Goal: Task Accomplishment & Management: Complete application form

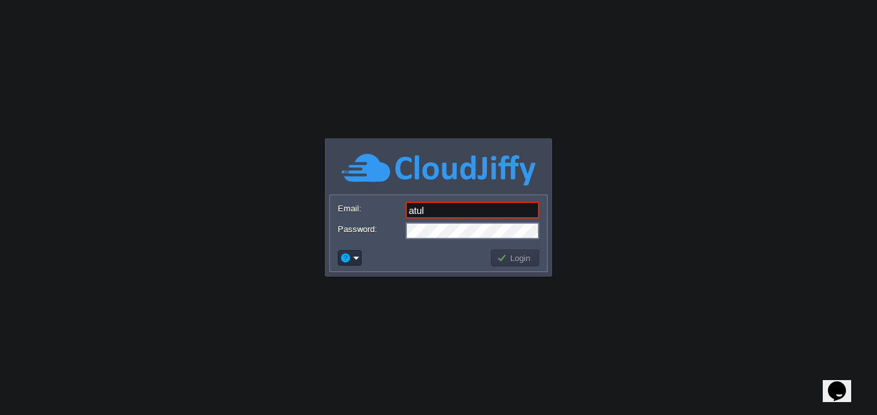
type input "[EMAIL_ADDRESS][PERSON_NAME][DOMAIN_NAME]"
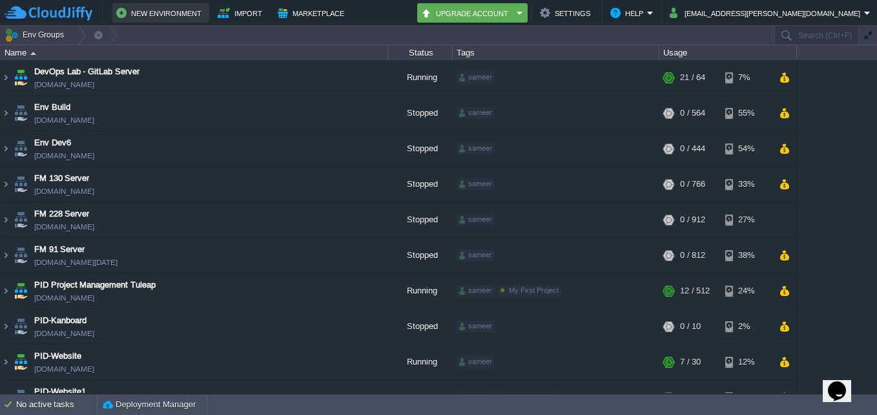
click at [167, 10] on button "New Environment" at bounding box center [160, 13] width 89 height 16
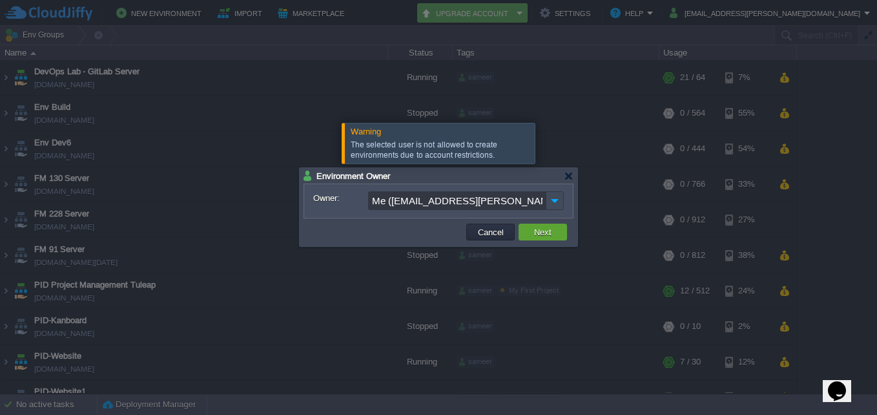
click at [420, 202] on input "Me ([EMAIL_ADDRESS][PERSON_NAME][DOMAIN_NAME])" at bounding box center [457, 200] width 178 height 19
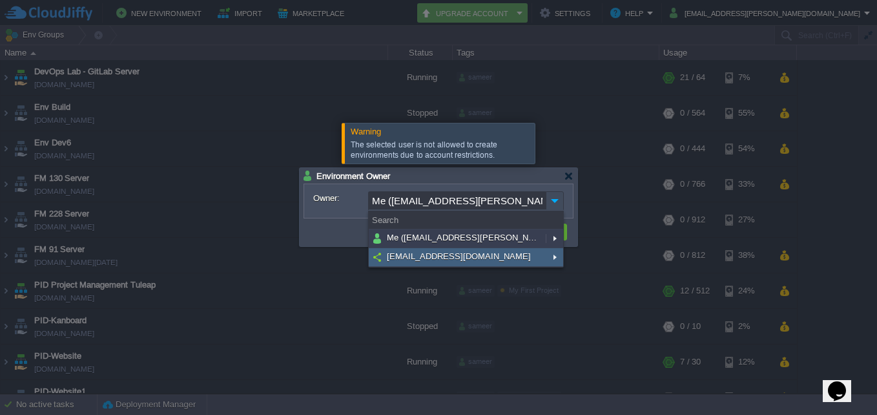
click at [430, 250] on div "[EMAIL_ADDRESS][DOMAIN_NAME]" at bounding box center [466, 257] width 194 height 19
click at [430, 253] on span "[EMAIL_ADDRESS][DOMAIN_NAME]" at bounding box center [459, 256] width 147 height 11
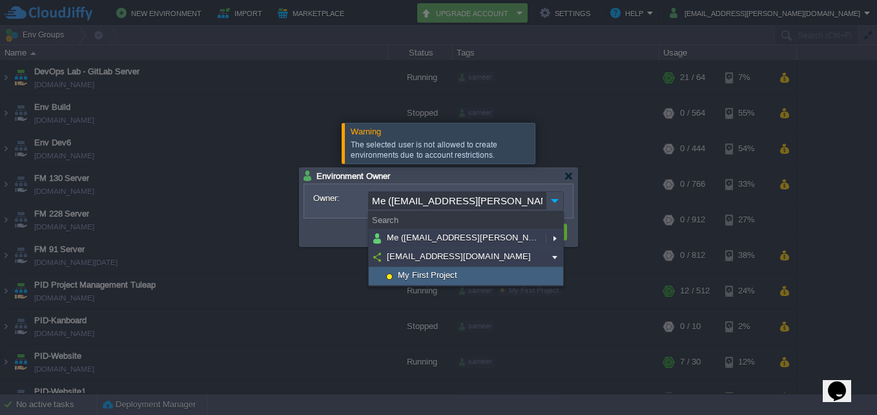
click at [434, 273] on span "My First Project" at bounding box center [428, 274] width 63 height 11
type input "[EMAIL_ADDRESS][DOMAIN_NAME]"
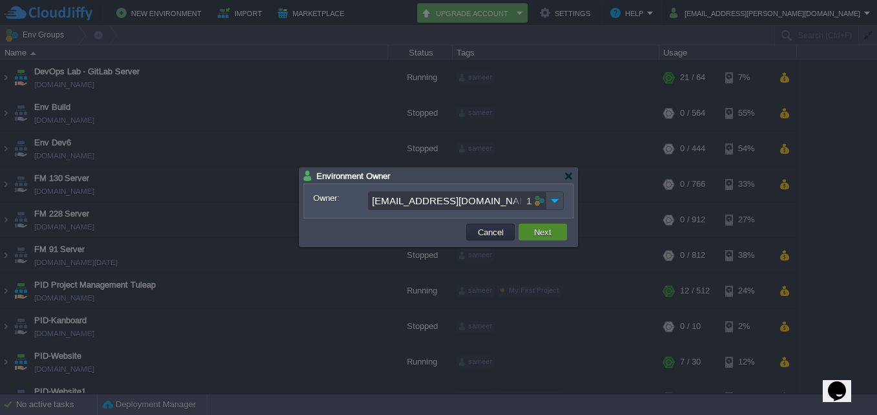
click at [537, 232] on button "Next" at bounding box center [542, 232] width 25 height 12
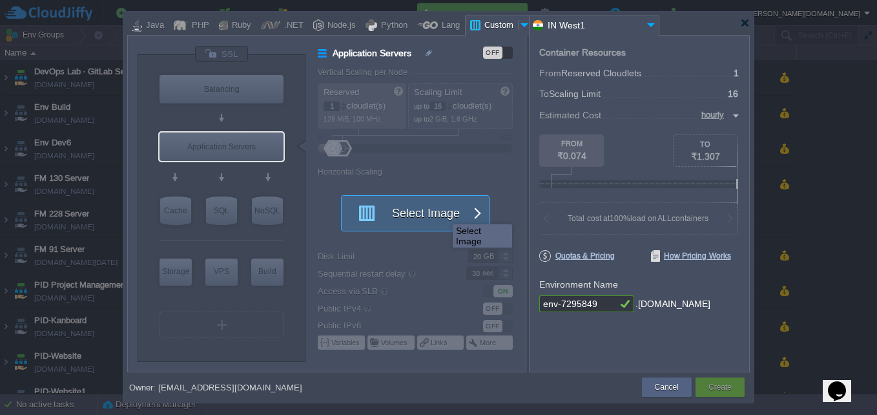
click at [443, 213] on button "Select Image" at bounding box center [408, 213] width 116 height 35
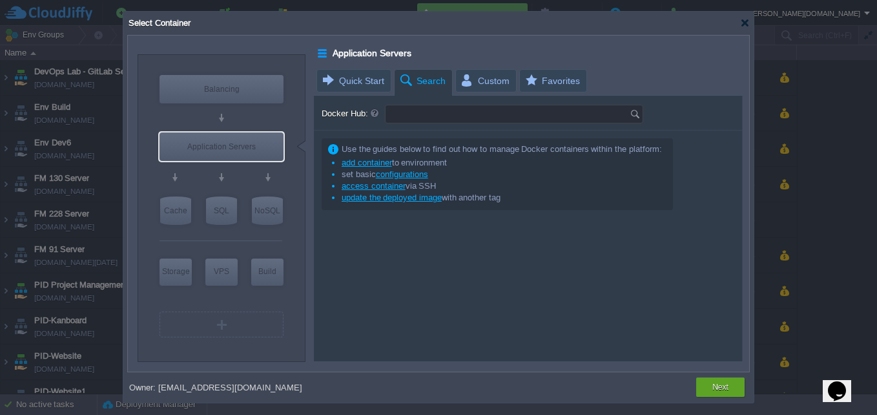
click at [439, 114] on input "Docker Hub:" at bounding box center [508, 113] width 244 height 17
paste input "WordPress Standalone"
click at [634, 114] on img at bounding box center [637, 113] width 14 height 17
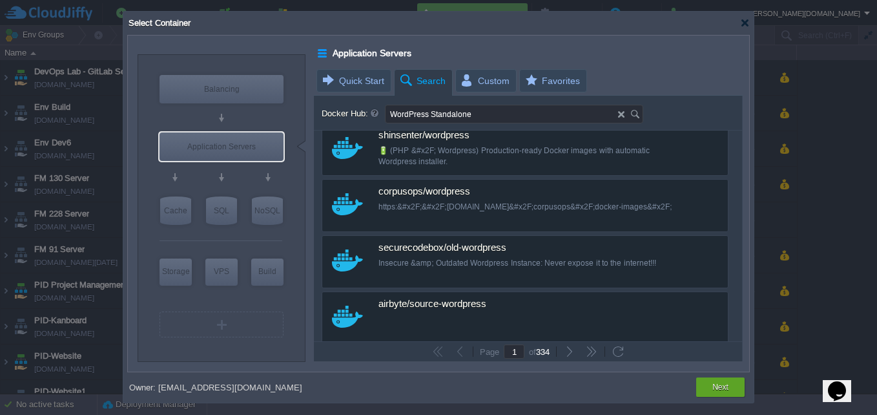
scroll to position [1424, 0]
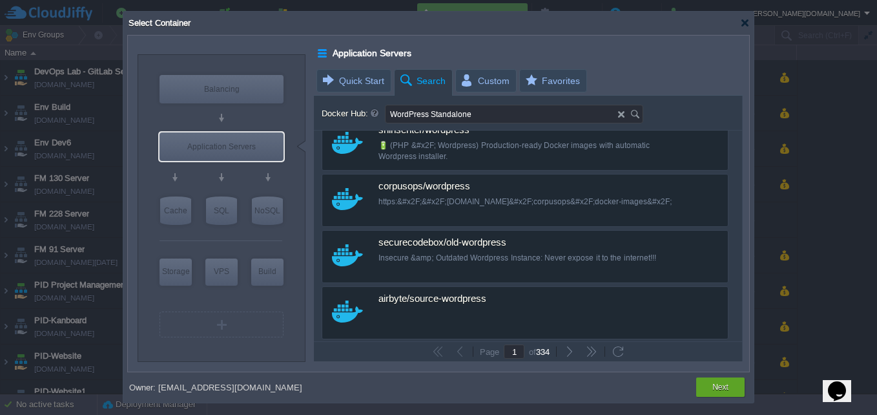
click at [444, 110] on input "WordPress Standalone" at bounding box center [502, 113] width 233 height 17
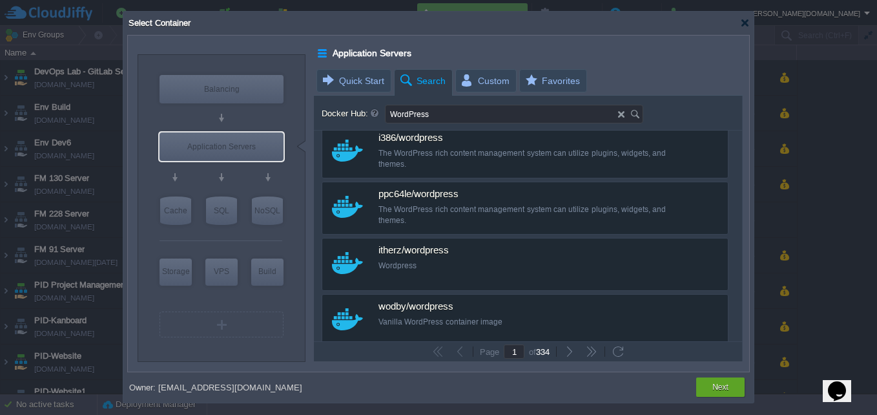
scroll to position [1055, 0]
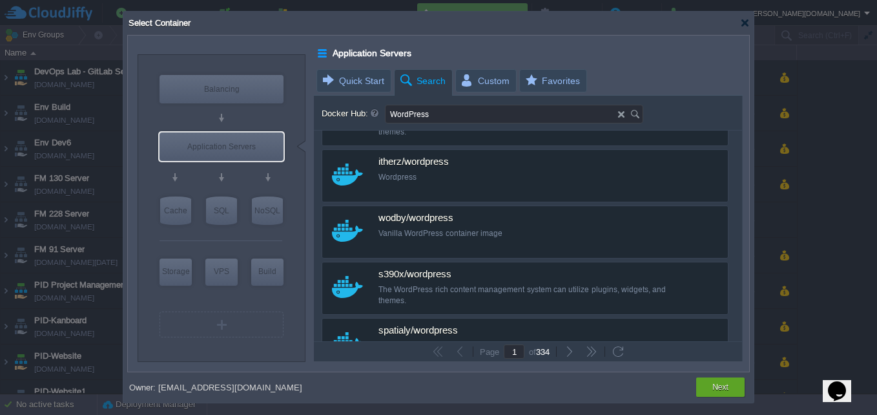
click at [580, 114] on input "WordPress" at bounding box center [502, 113] width 233 height 17
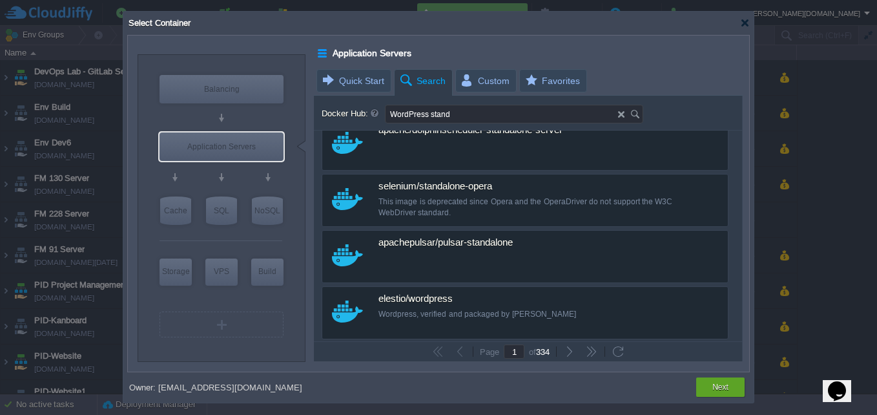
scroll to position [811, 0]
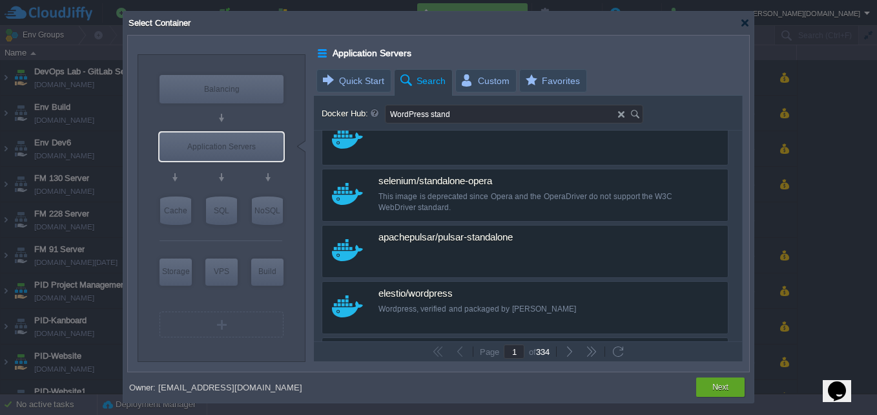
click at [428, 114] on input "WordPress stand" at bounding box center [502, 113] width 233 height 17
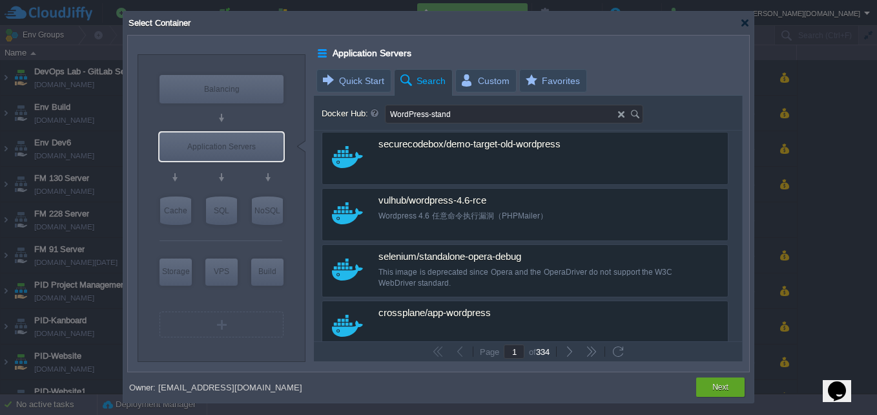
scroll to position [1482, 0]
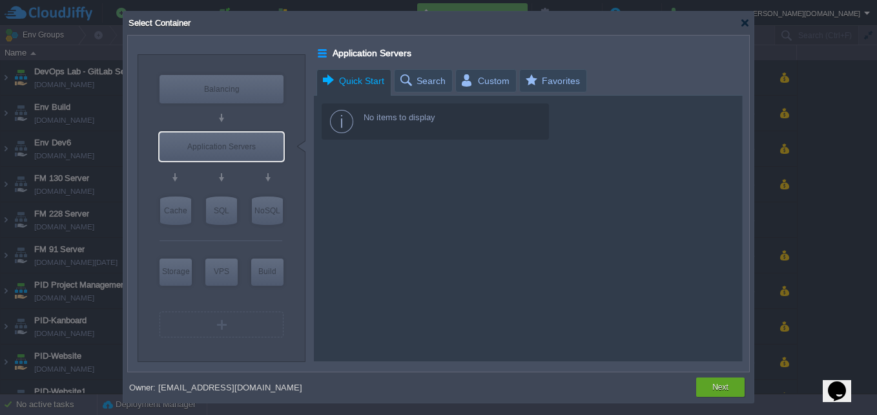
click at [339, 79] on span "Quick Start" at bounding box center [352, 81] width 63 height 23
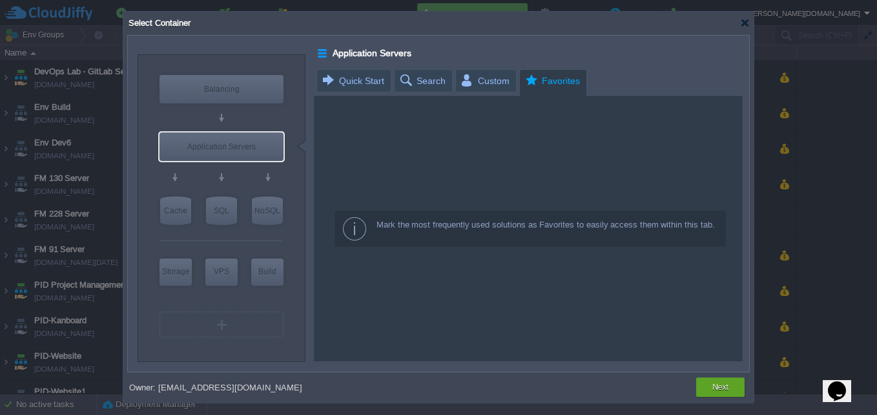
click at [533, 77] on span "Favorites" at bounding box center [552, 81] width 56 height 23
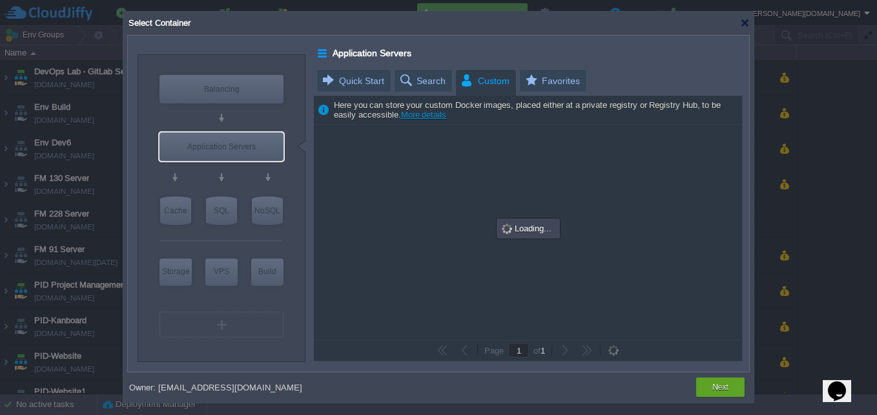
click at [487, 79] on span "Custom" at bounding box center [485, 81] width 50 height 23
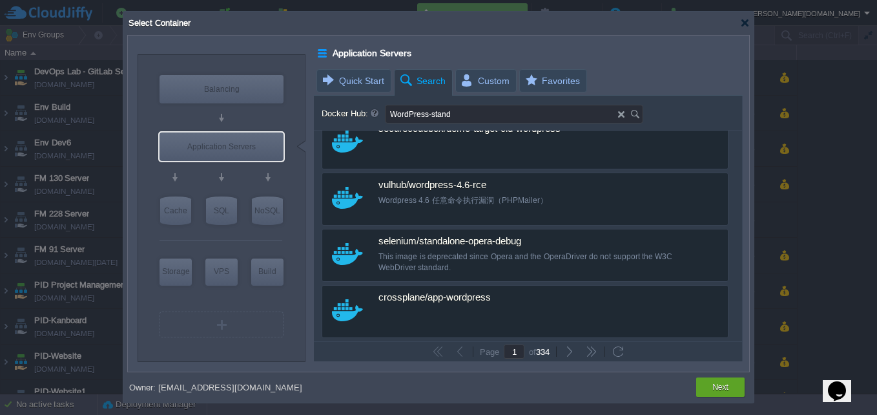
click at [430, 85] on span "Search" at bounding box center [422, 81] width 47 height 23
click at [463, 114] on input "WordPress-stand" at bounding box center [502, 113] width 233 height 17
type input "W"
paste input "WordPress Standalone"
type input "standalone-WordPress"
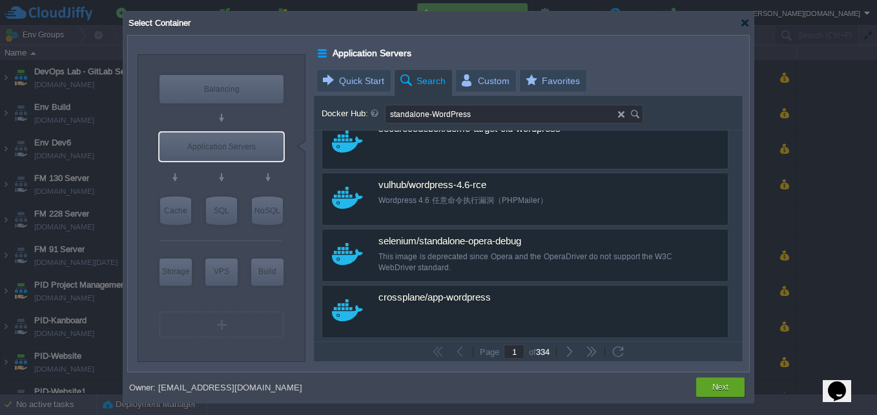
scroll to position [0, 0]
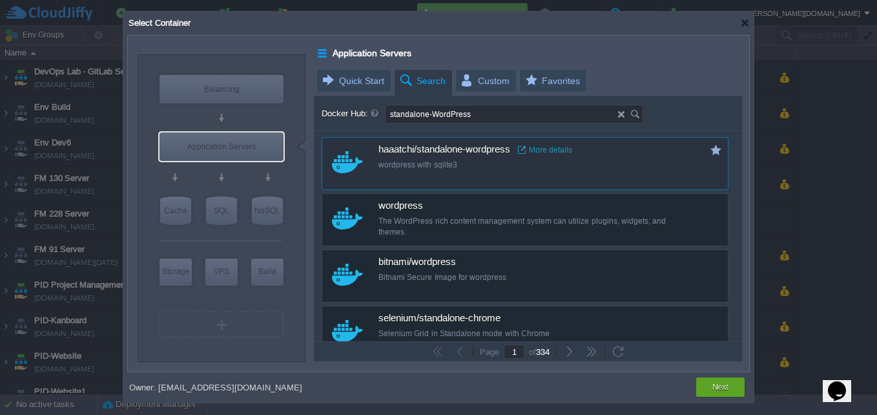
click at [482, 155] on span "haaatchi/standalone-wordpress" at bounding box center [445, 150] width 132 height 12
type input "Standalone-wo..."
type input "latest"
type input "Standalone-wordpress :"
type input "latest"
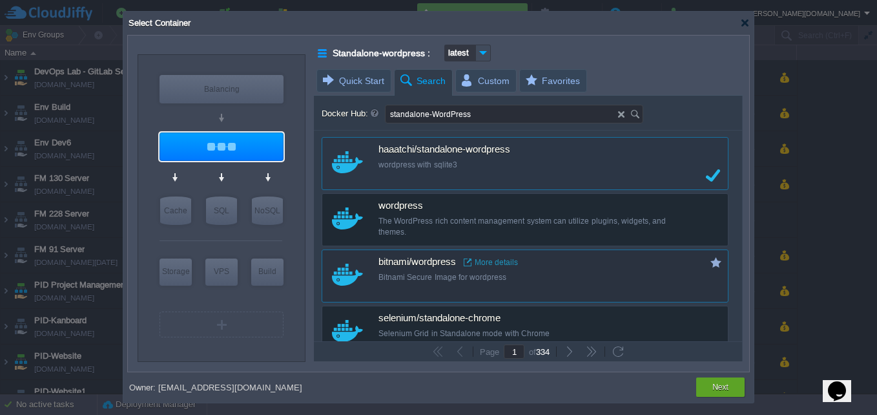
drag, startPoint x: 482, startPoint y: 155, endPoint x: 667, endPoint y: 273, distance: 219.9
click at [667, 273] on div "custom haaatchi/standalone-wordpress More details wordpress with sqlite3 custom…" at bounding box center [528, 235] width 428 height 211
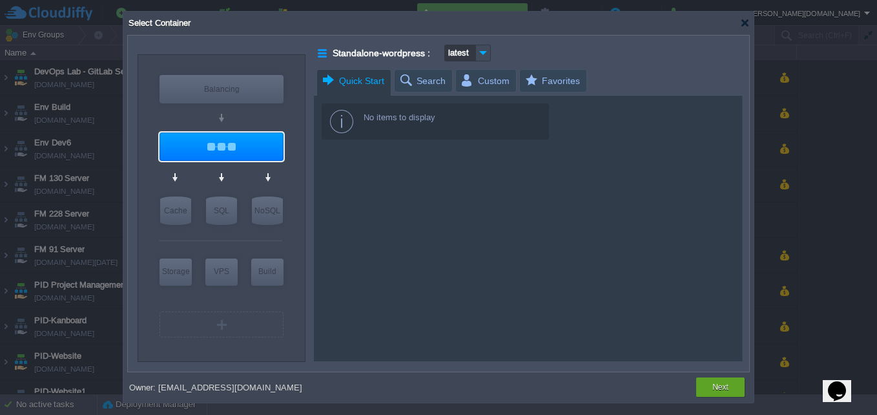
click at [362, 74] on span "Quick Start" at bounding box center [352, 81] width 63 height 23
type input "latest"
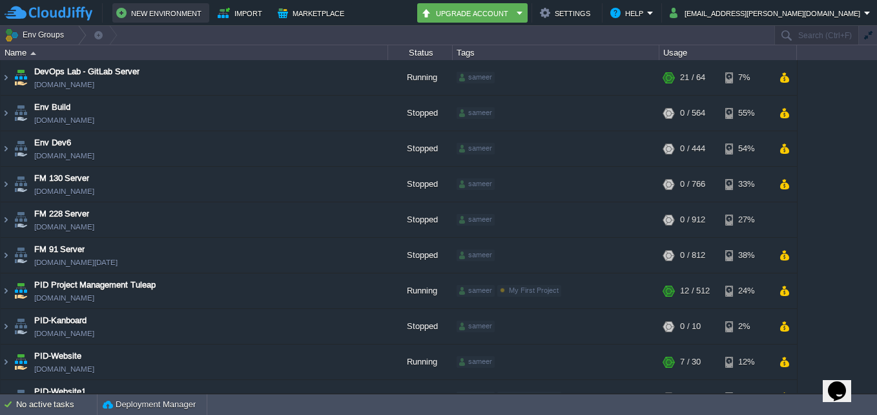
click at [158, 12] on button "New Environment" at bounding box center [160, 13] width 89 height 16
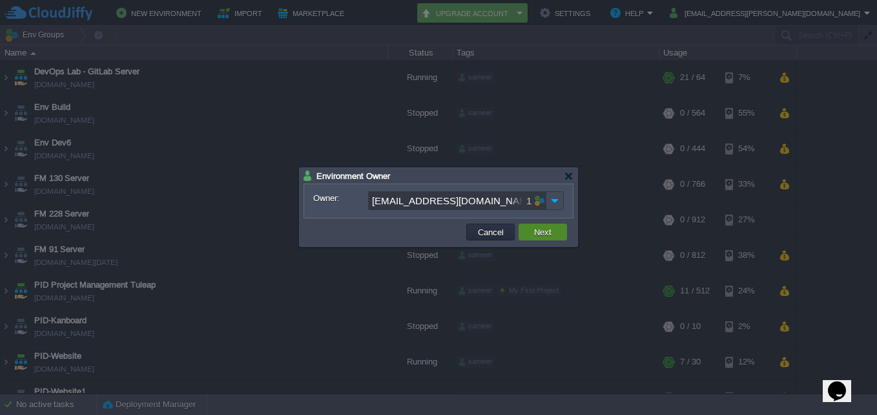
click at [539, 227] on button "Next" at bounding box center [542, 232] width 25 height 12
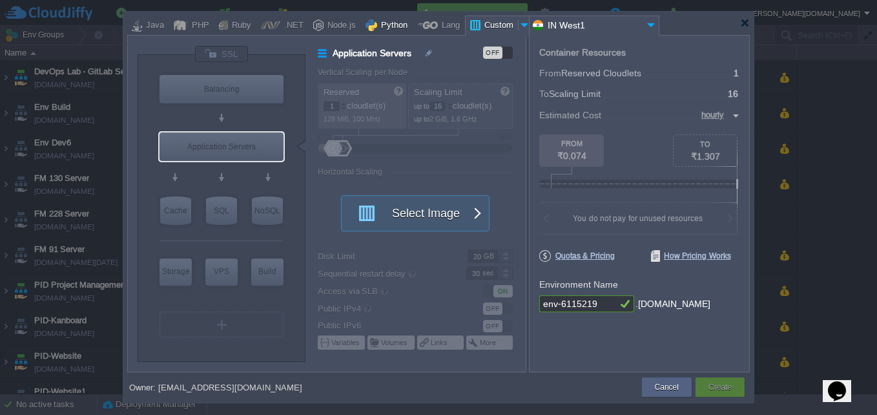
click at [368, 23] on div at bounding box center [372, 25] width 12 height 19
type input "Application Servers"
type input "4"
type input "Apache Python..."
type input "Python 3.14.0"
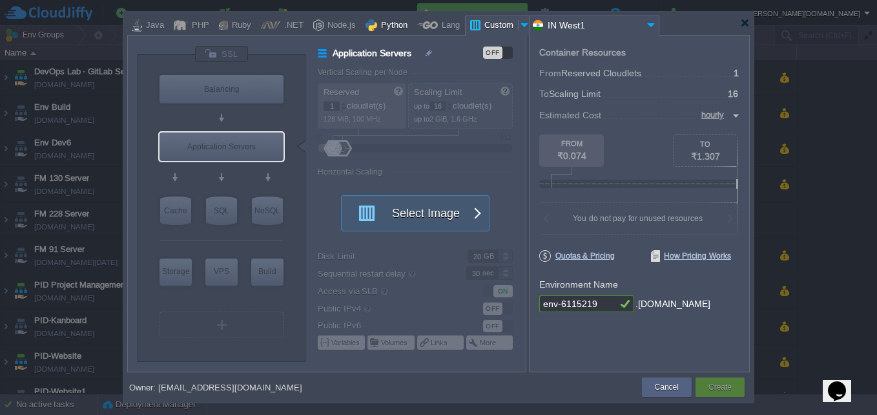
type input "Stateful"
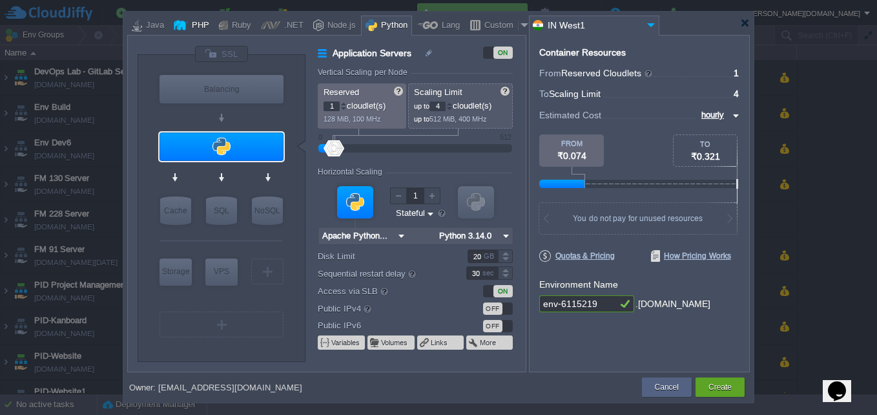
click at [185, 23] on div at bounding box center [181, 25] width 14 height 19
type input "Application Servers"
type input "Apache [DATE]"
type input "PHP [DATE]"
click at [519, 18] on div at bounding box center [525, 25] width 13 height 19
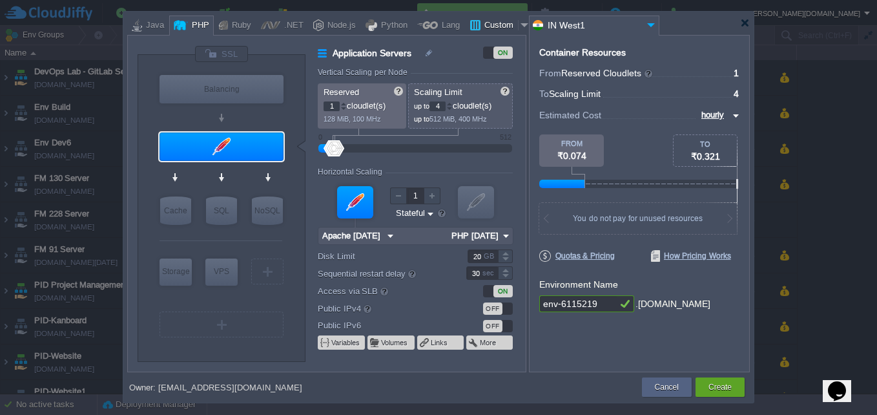
type input "Application Servers"
type input "16"
type input "Docker Image"
type input "Stateless"
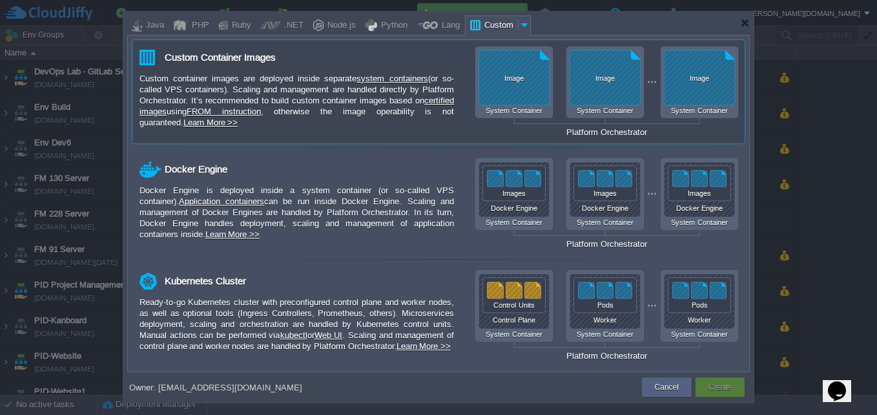
click at [429, 92] on div "Custom container images are deployed inside separate system containers (or so-c…" at bounding box center [297, 100] width 315 height 55
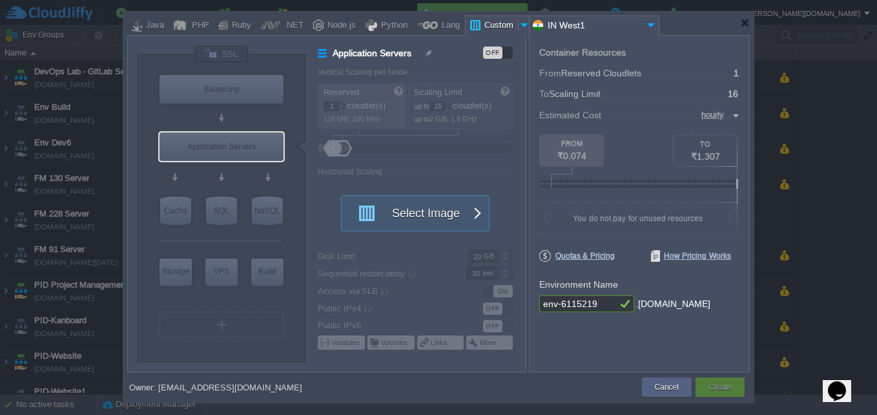
type input "Docker Image"
click at [382, 28] on div "Python" at bounding box center [392, 25] width 30 height 19
type input "Application Servers"
type input "4"
type input "Apache Python..."
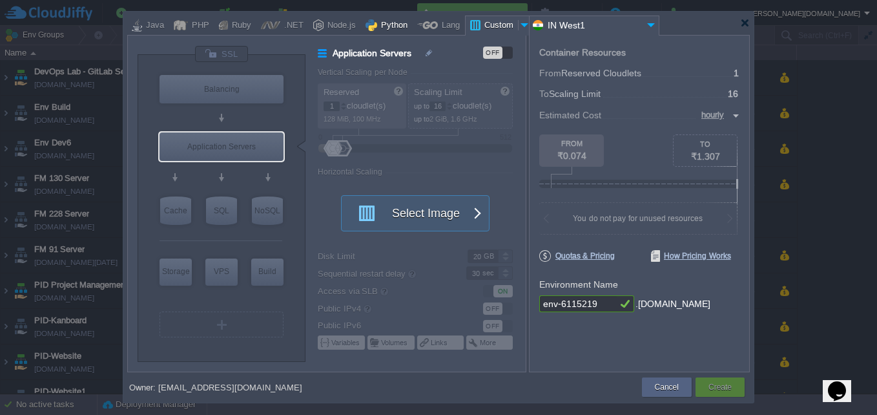
type input "Python 3.14.0"
type input "Stateful"
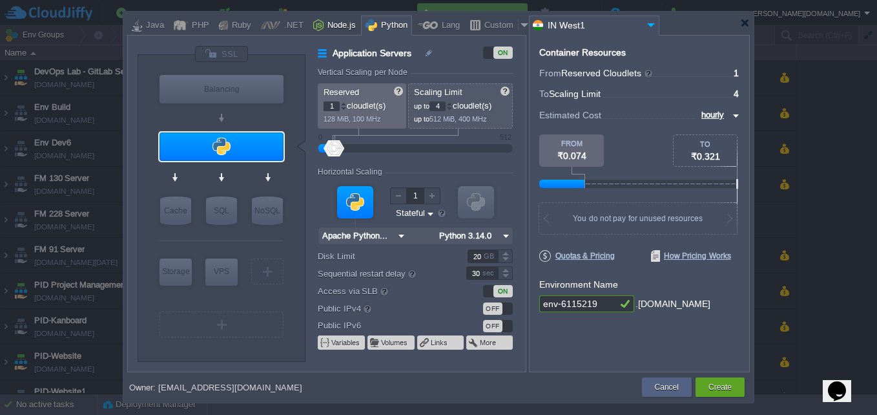
click at [328, 26] on div "Node.js" at bounding box center [340, 25] width 32 height 19
type input "Application Servers"
type input "4"
type input "8"
type input "Node.js 24.10...."
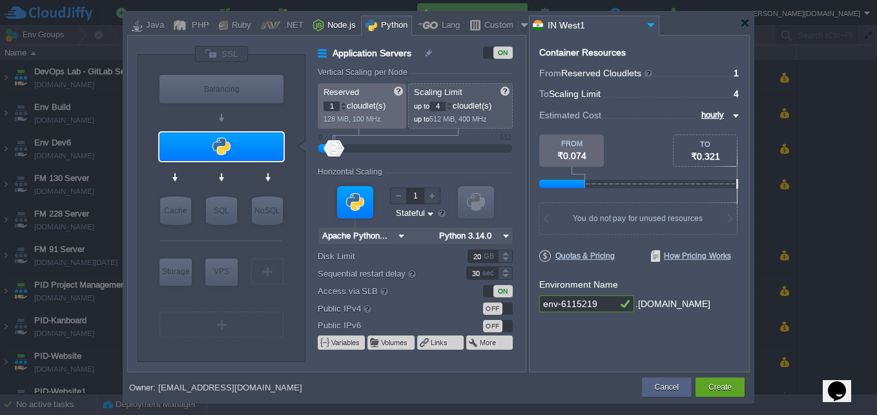
type input "24.10.0-pm2"
click at [265, 27] on div at bounding box center [270, 25] width 19 height 19
type input "Application Servers"
type input "1"
type input "6"
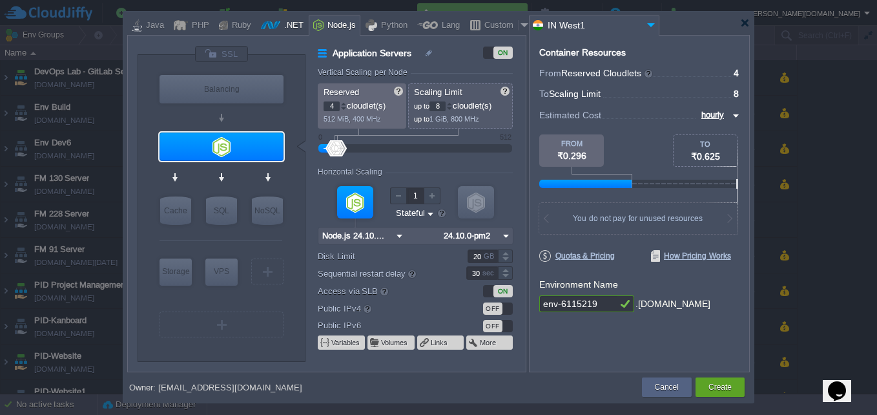
type input ".NET Core 9.0.305"
type input ".NET 9.0.305"
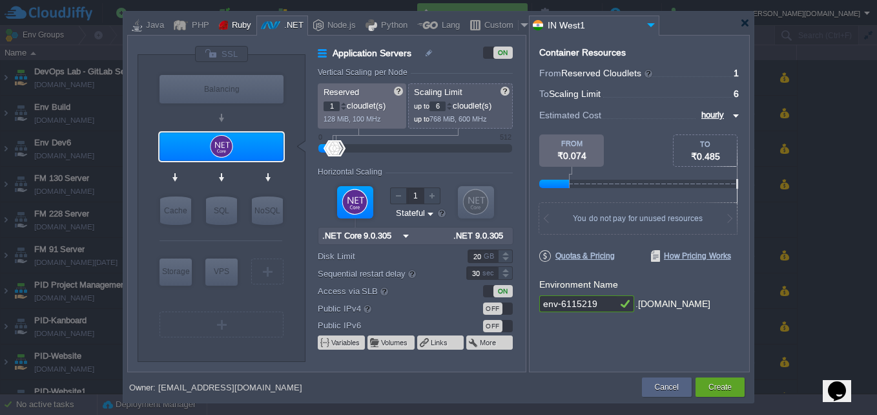
click at [228, 28] on div "Ruby" at bounding box center [239, 25] width 23 height 19
type input "Application Servers"
type input "8"
type input "Apache Ruby 2..."
type input "Ruby 3.4.7"
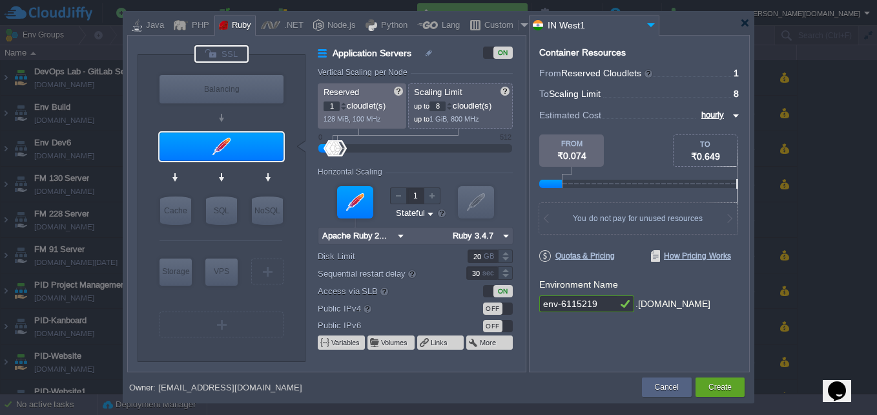
type input "NGINX 1.28.0"
click at [519, 29] on div at bounding box center [525, 25] width 13 height 19
type input "Application Servers"
type input "16"
type input "Docker Image"
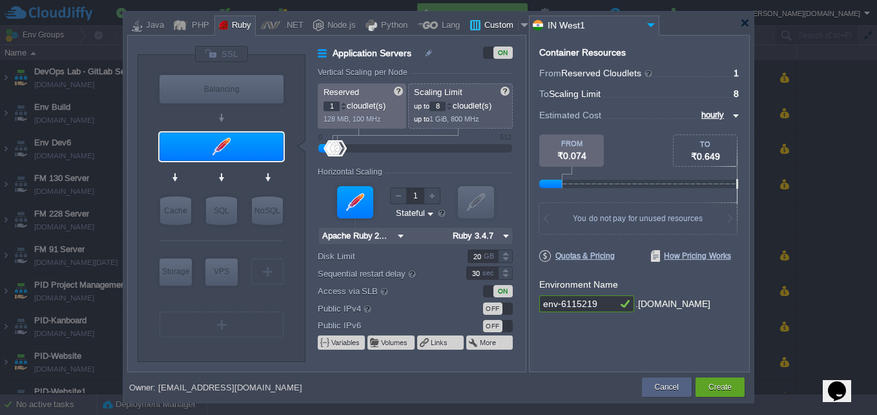
type input "Stateless"
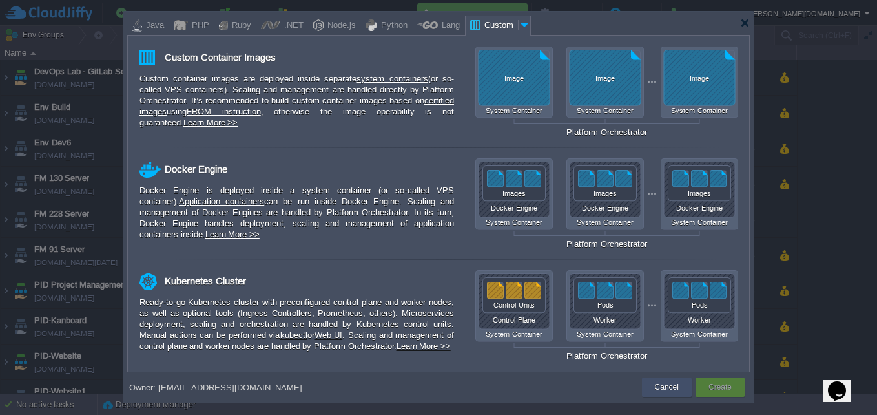
click at [678, 383] on button "Cancel" at bounding box center [667, 386] width 24 height 13
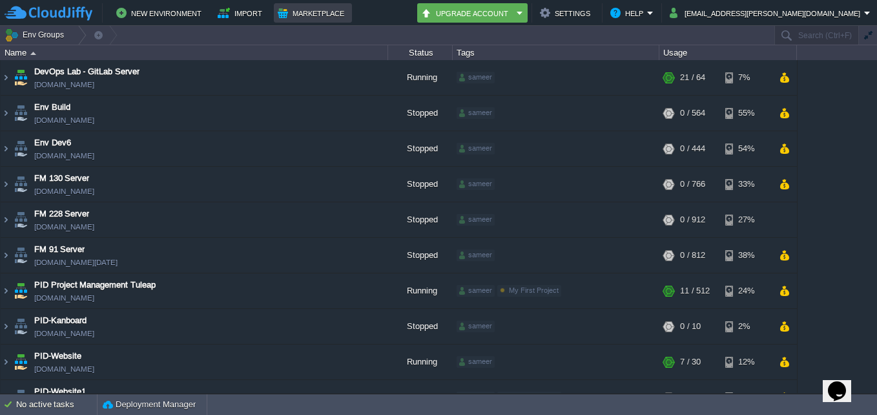
click at [297, 15] on button "Marketplace" at bounding box center [313, 13] width 70 height 16
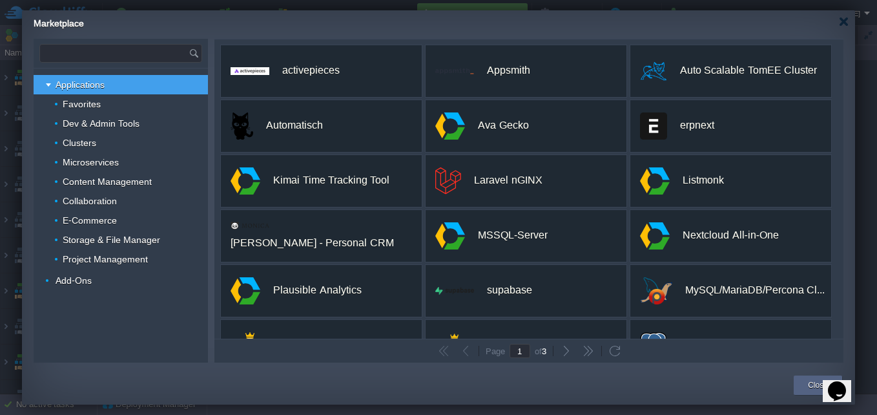
click at [171, 54] on input "text" at bounding box center [114, 53] width 149 height 17
paste input "WordPress Standalone"
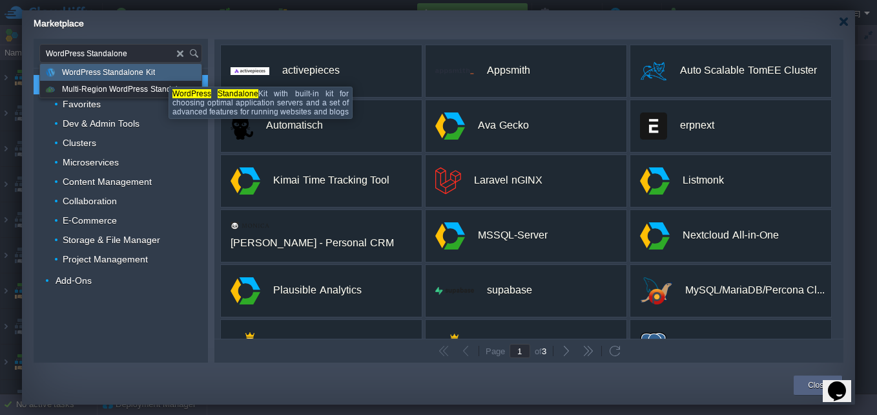
click at [159, 75] on div "WordPress Standalone Kit" at bounding box center [120, 72] width 161 height 17
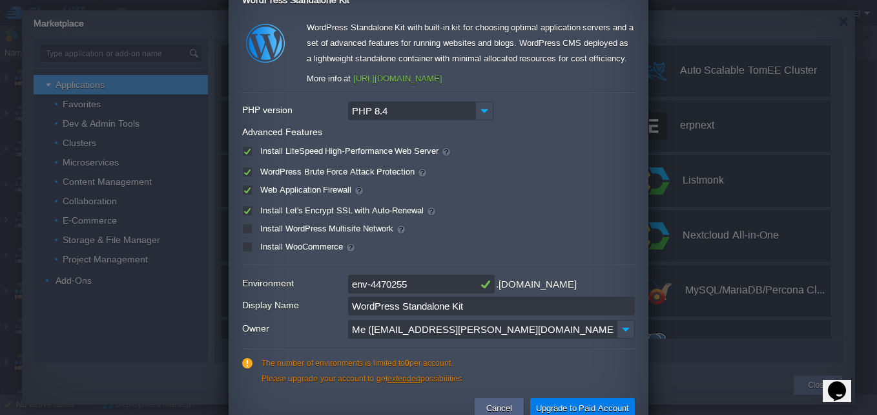
type input "Type application or add-on name"
click at [421, 118] on input "PHP 8.4" at bounding box center [411, 110] width 127 height 19
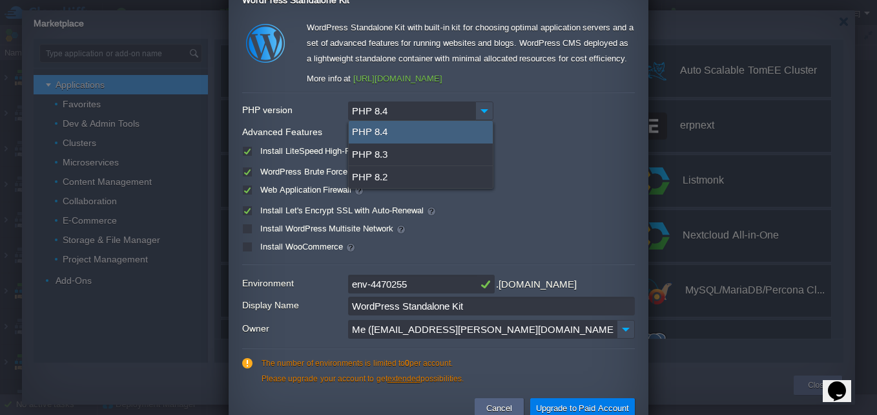
click at [421, 118] on input "PHP 8.4" at bounding box center [411, 110] width 127 height 19
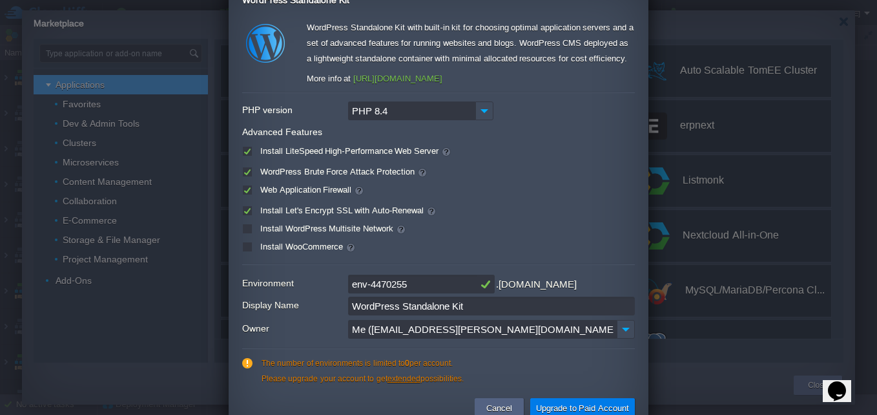
click at [458, 288] on input "env-4470255" at bounding box center [412, 284] width 129 height 19
type input "e"
type input "pidwebsite"
click at [488, 329] on input "Me ([EMAIL_ADDRESS][PERSON_NAME][DOMAIN_NAME])" at bounding box center [482, 329] width 269 height 19
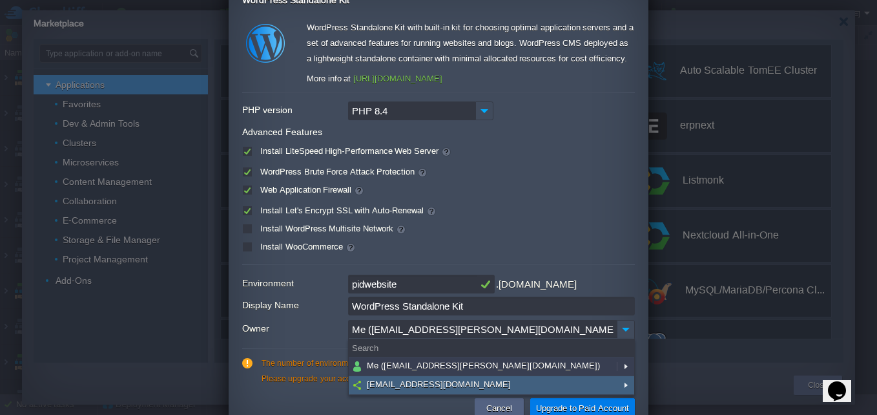
click at [489, 377] on div "[EMAIL_ADDRESS][DOMAIN_NAME]" at bounding box center [492, 385] width 286 height 19
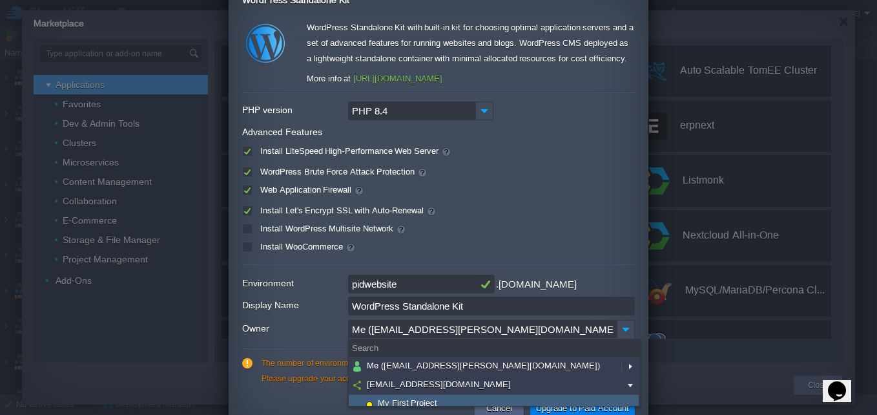
click at [496, 396] on div "My First Project" at bounding box center [494, 404] width 290 height 19
type input "[EMAIL_ADDRESS][DOMAIN_NAME]"
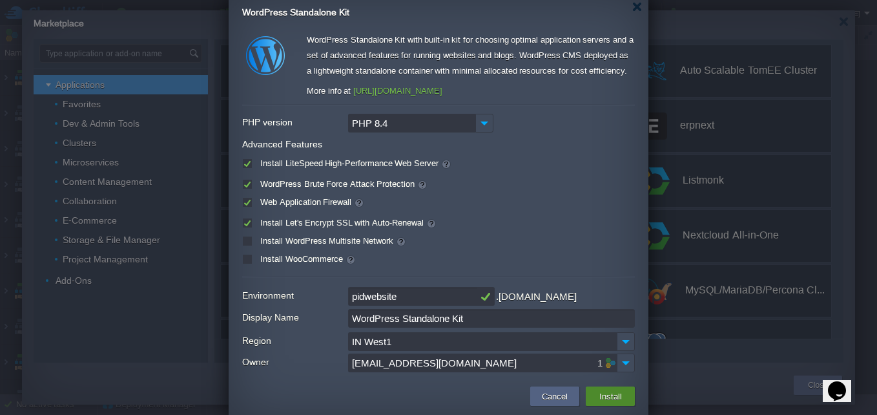
click at [623, 390] on button "Install" at bounding box center [611, 396] width 30 height 16
